Goal: Browse casually

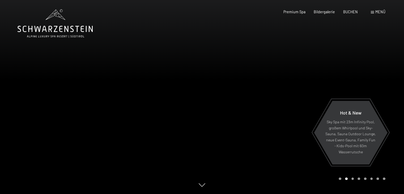
click at [340, 179] on div "Carousel Page 1" at bounding box center [340, 178] width 3 height 3
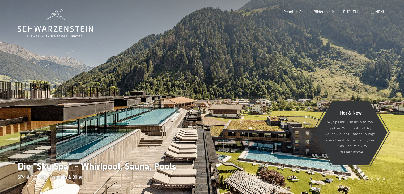
click at [308, 70] on div at bounding box center [303, 97] width 202 height 194
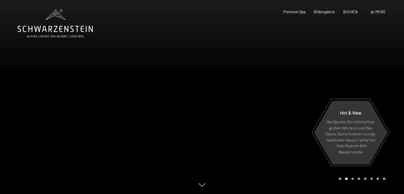
click at [353, 179] on div "Carousel Page 3" at bounding box center [352, 178] width 3 height 3
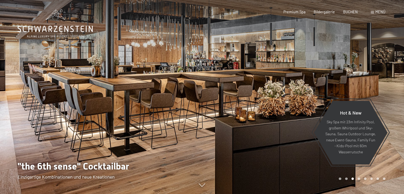
click at [359, 178] on div "Carousel Page 4" at bounding box center [358, 178] width 3 height 3
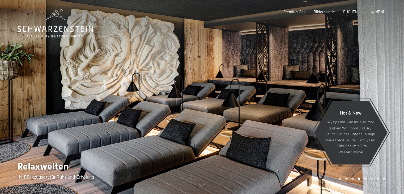
click at [365, 179] on div "Carousel Page 5" at bounding box center [365, 178] width 3 height 3
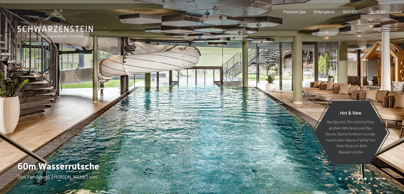
click at [371, 179] on div "Carousel Page 6" at bounding box center [371, 178] width 3 height 3
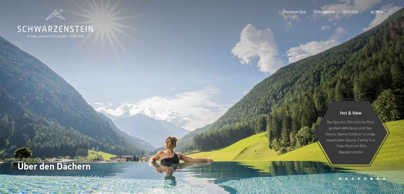
click at [378, 179] on div "Carousel Page 7" at bounding box center [377, 178] width 3 height 3
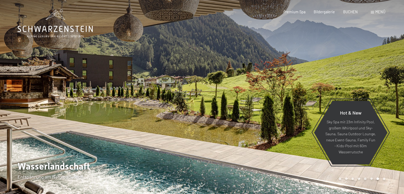
click at [384, 179] on div "Carousel Page 8" at bounding box center [384, 178] width 3 height 3
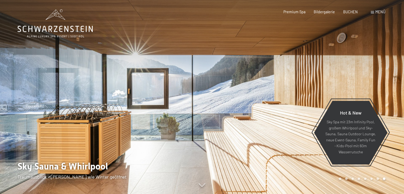
click at [365, 179] on div "Carousel Page 5" at bounding box center [365, 178] width 3 height 3
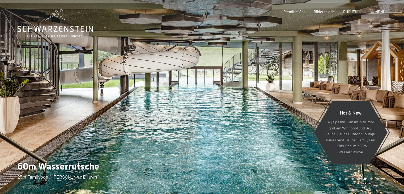
click at [371, 179] on div "Carousel Page 6" at bounding box center [371, 178] width 3 height 3
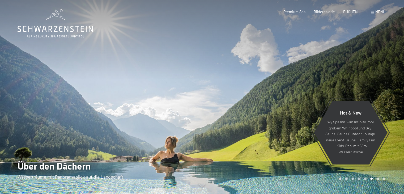
click at [352, 179] on div "Carousel Page 3" at bounding box center [352, 178] width 3 height 3
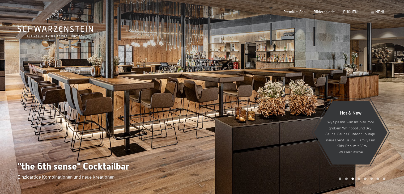
click at [357, 178] on div "Carousel Pagination" at bounding box center [361, 178] width 48 height 3
click at [359, 179] on div "Carousel Page 4" at bounding box center [358, 178] width 3 height 3
